Goal: Check status: Check status

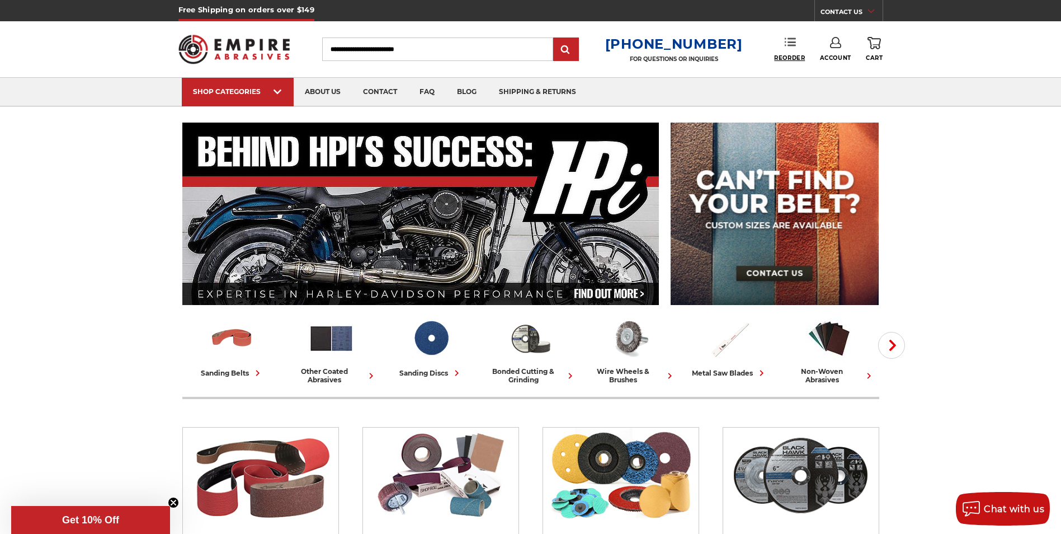
click at [783, 55] on span "Reorder" at bounding box center [789, 57] width 31 height 7
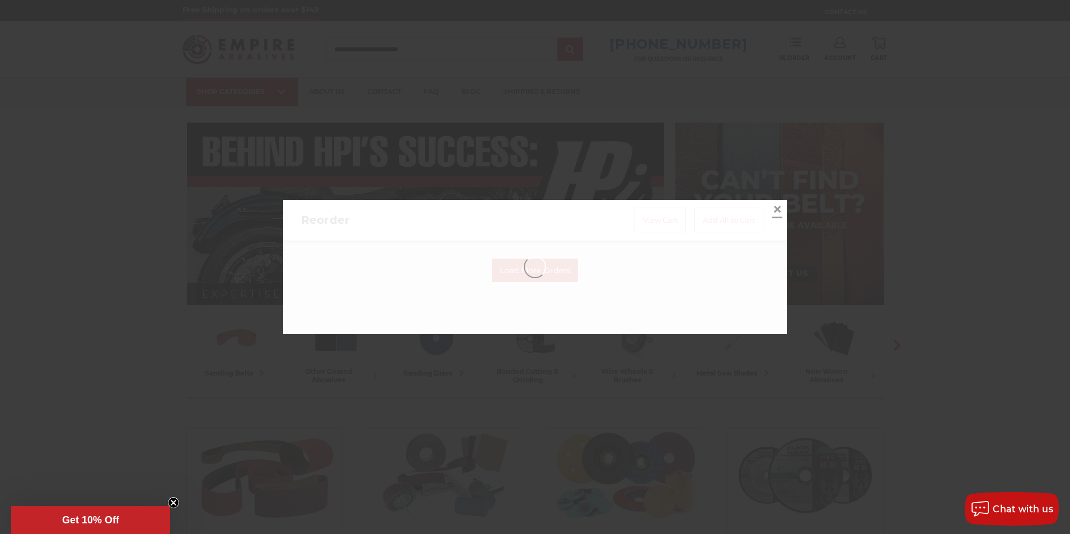
click at [772, 208] on span "×" at bounding box center [777, 209] width 10 height 22
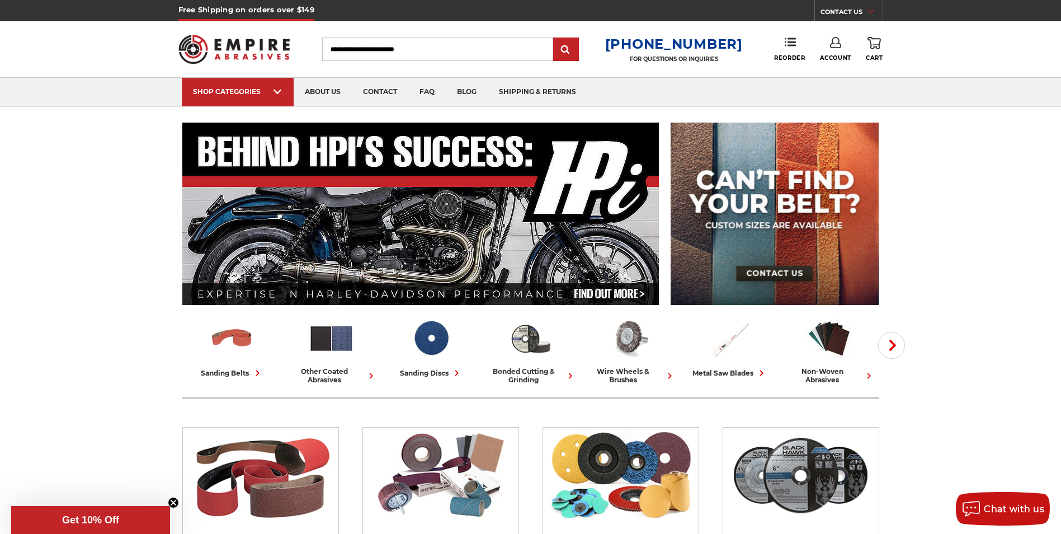
click at [846, 47] on link "Account" at bounding box center [835, 49] width 31 height 25
click at [826, 73] on link "Account" at bounding box center [836, 72] width 80 height 21
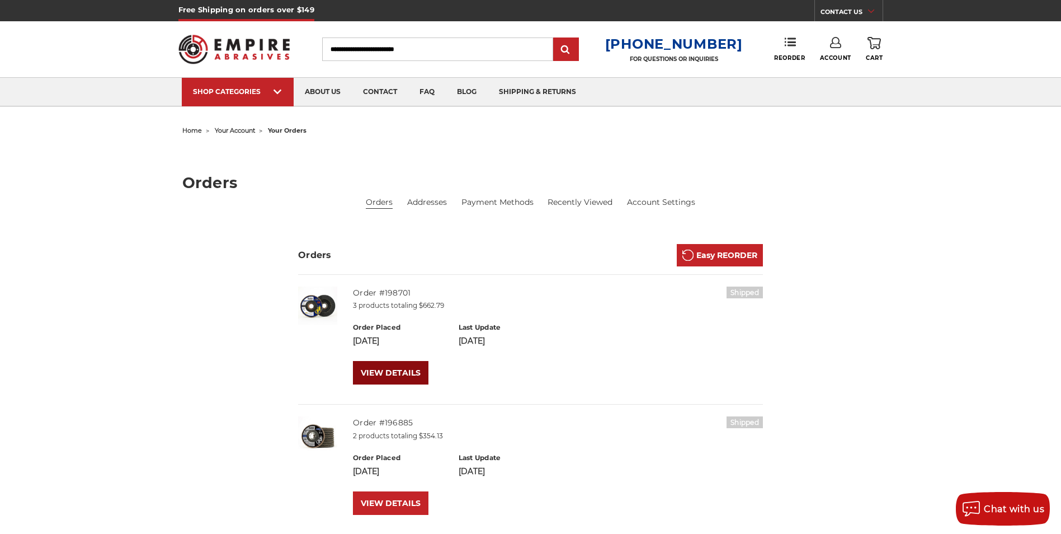
click at [391, 373] on link "VIEW DETAILS" at bounding box center [391, 372] width 76 height 23
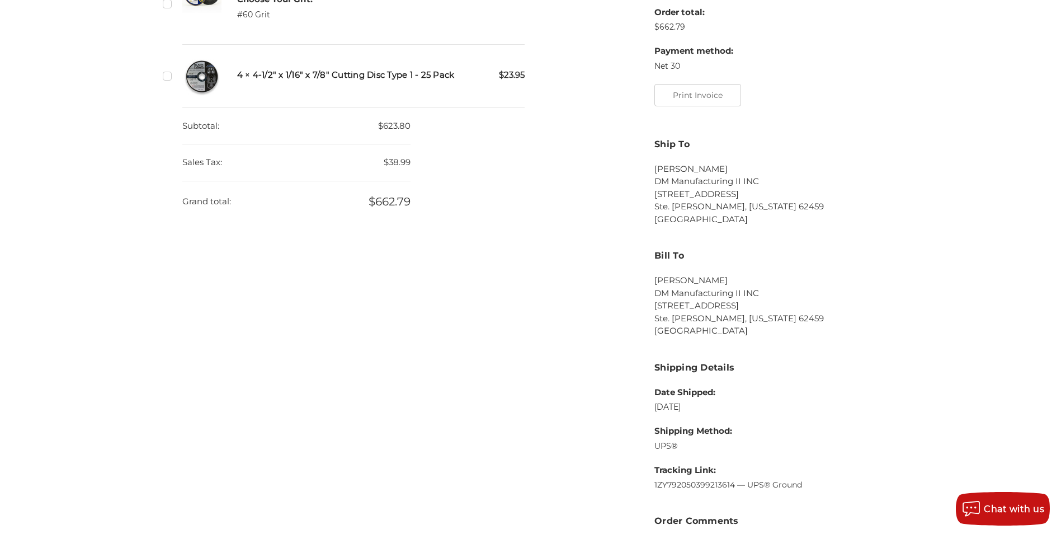
scroll to position [448, 0]
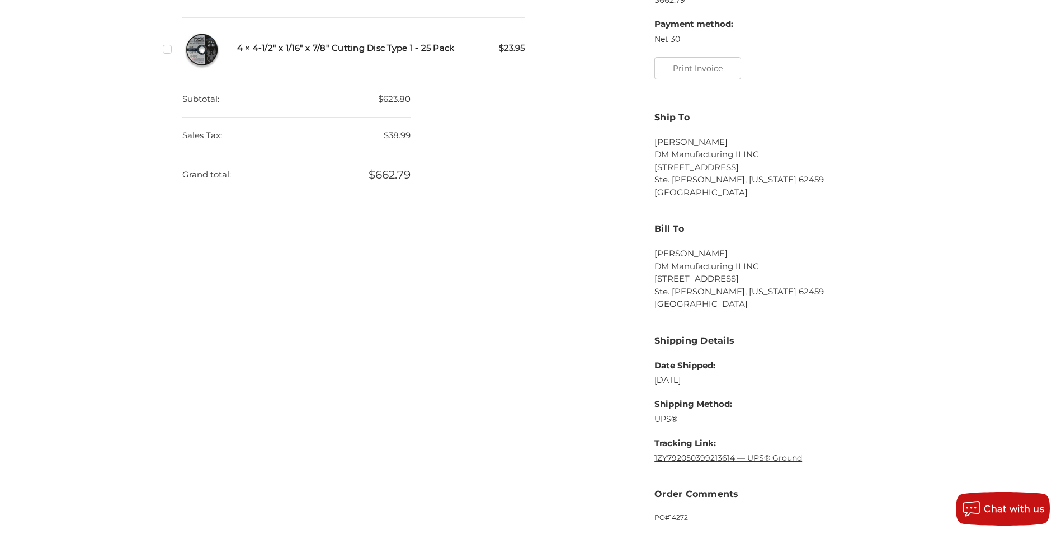
click at [690, 457] on link "1ZY792050399213614 — UPS® Ground" at bounding box center [729, 458] width 148 height 10
